Goal: Browse casually

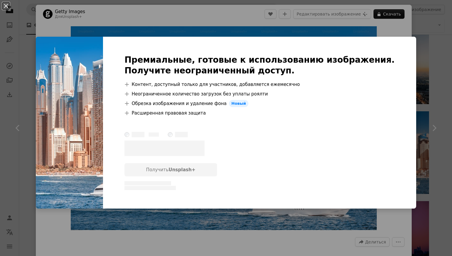
scroll to position [1852, 0]
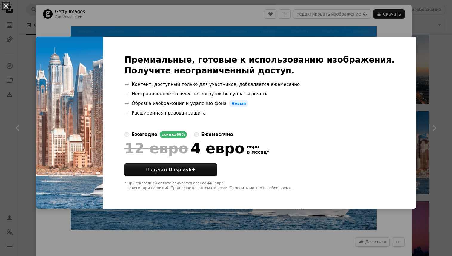
click at [280, 21] on div "An X shape Премиальные, готовые к использованию изображения. Получите неогранич…" at bounding box center [226, 128] width 452 height 256
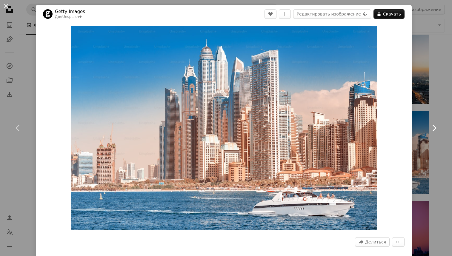
click at [432, 130] on icon "Chevron right" at bounding box center [434, 128] width 10 height 10
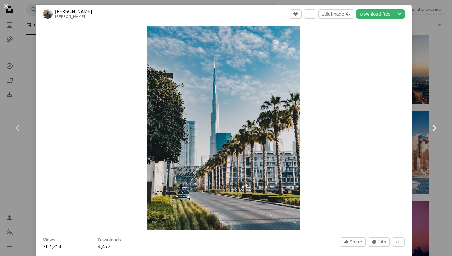
click at [433, 130] on icon "Chevron right" at bounding box center [434, 128] width 10 height 10
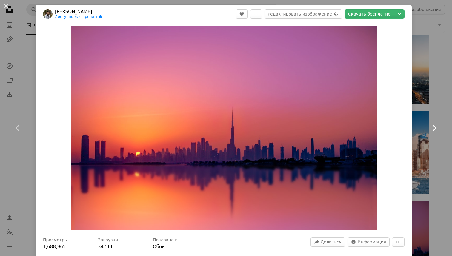
click at [433, 130] on icon "Chevron right" at bounding box center [434, 128] width 10 height 10
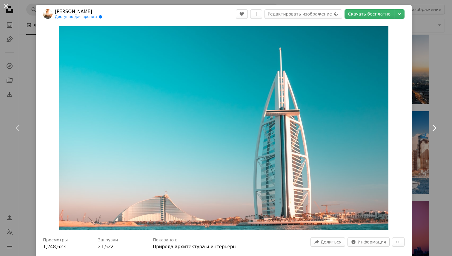
click at [433, 130] on icon "Chevron right" at bounding box center [434, 128] width 10 height 10
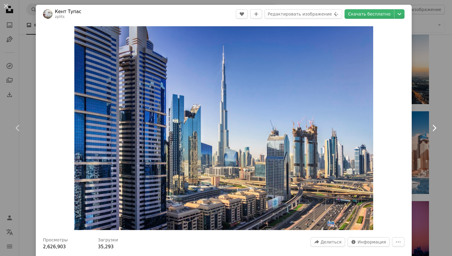
click at [433, 130] on icon "Chevron right" at bounding box center [434, 128] width 10 height 10
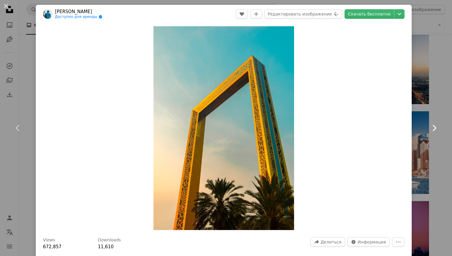
click at [433, 130] on icon "Chevron right" at bounding box center [434, 128] width 10 height 10
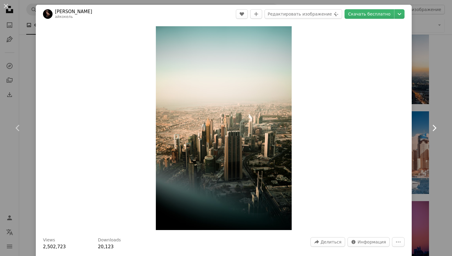
click at [433, 130] on icon "Chevron right" at bounding box center [434, 128] width 10 height 10
